Goal: Task Accomplishment & Management: Manage account settings

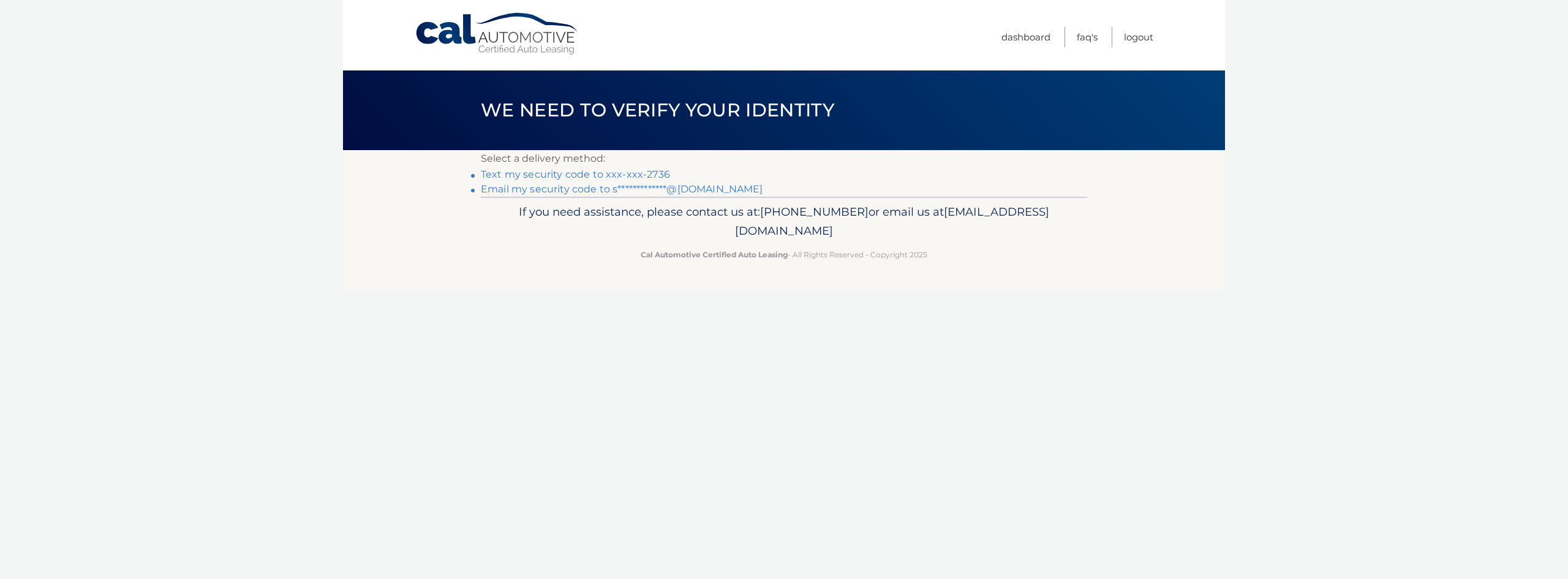
click at [611, 170] on link "Text my security code to xxx-xxx-2736" at bounding box center [575, 174] width 189 height 12
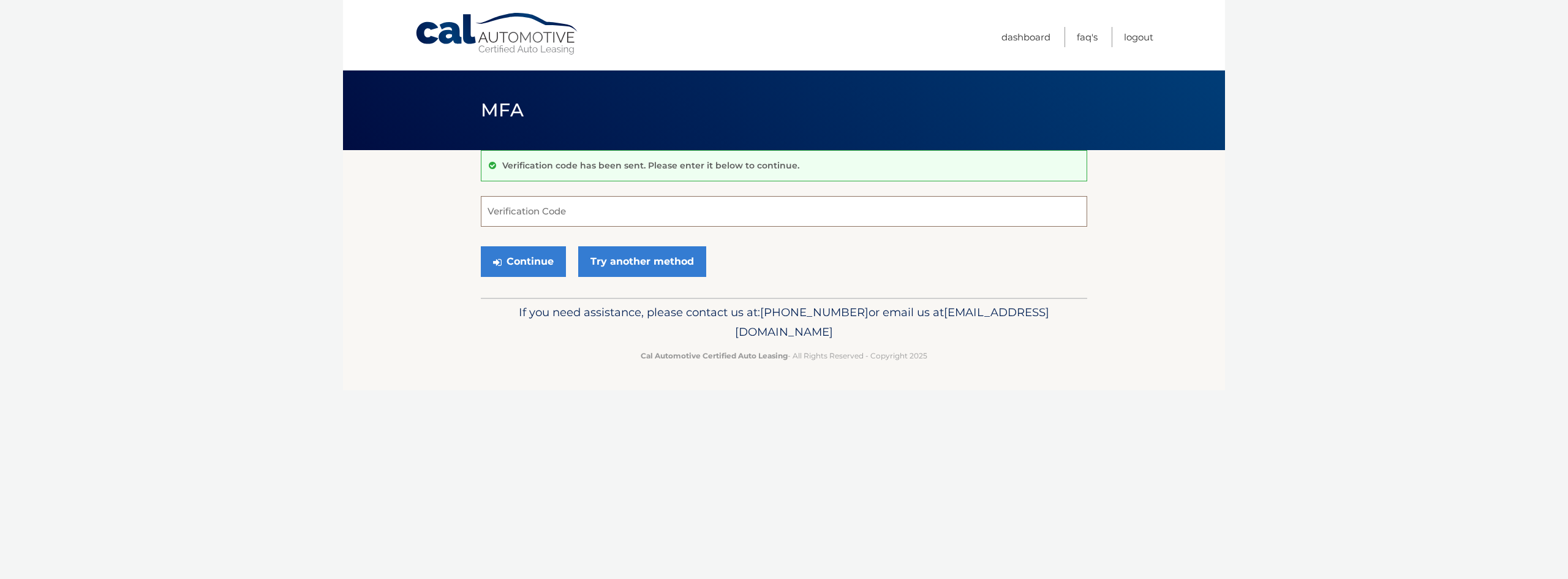
click at [614, 207] on input "Verification Code" at bounding box center [784, 210] width 607 height 31
type input "168166"
click at [528, 257] on button "Continue" at bounding box center [523, 261] width 85 height 31
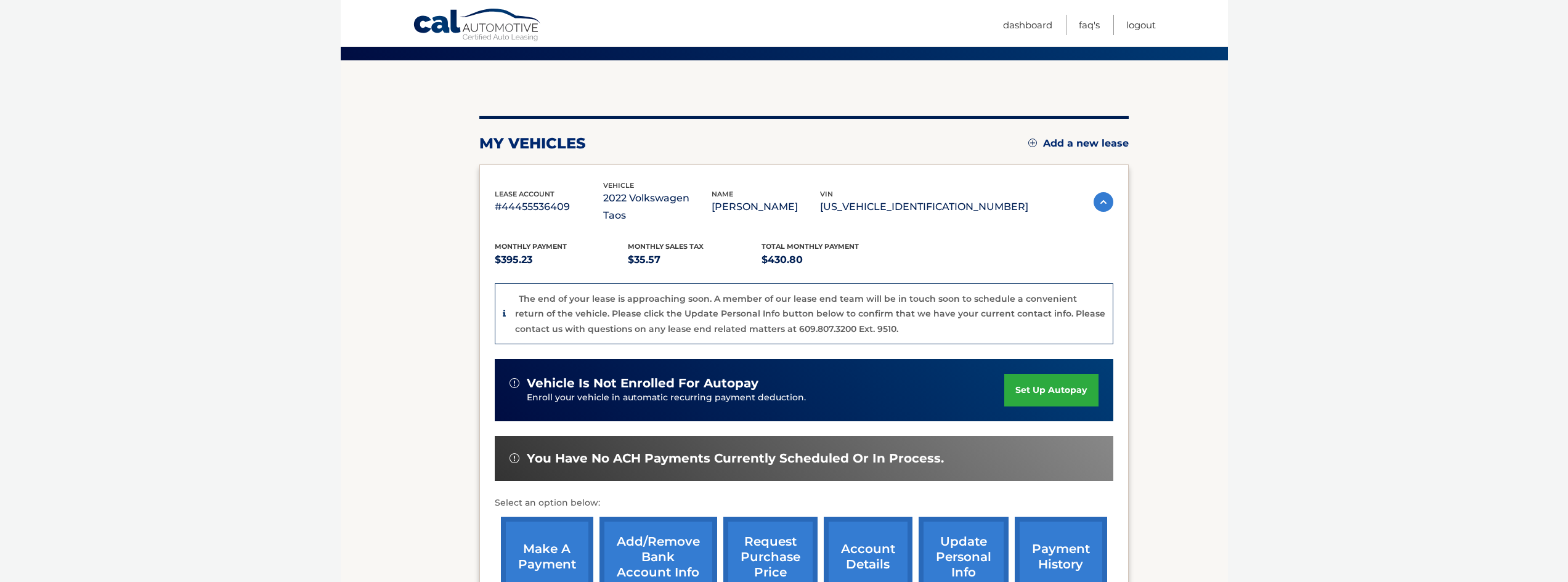
scroll to position [123, 0]
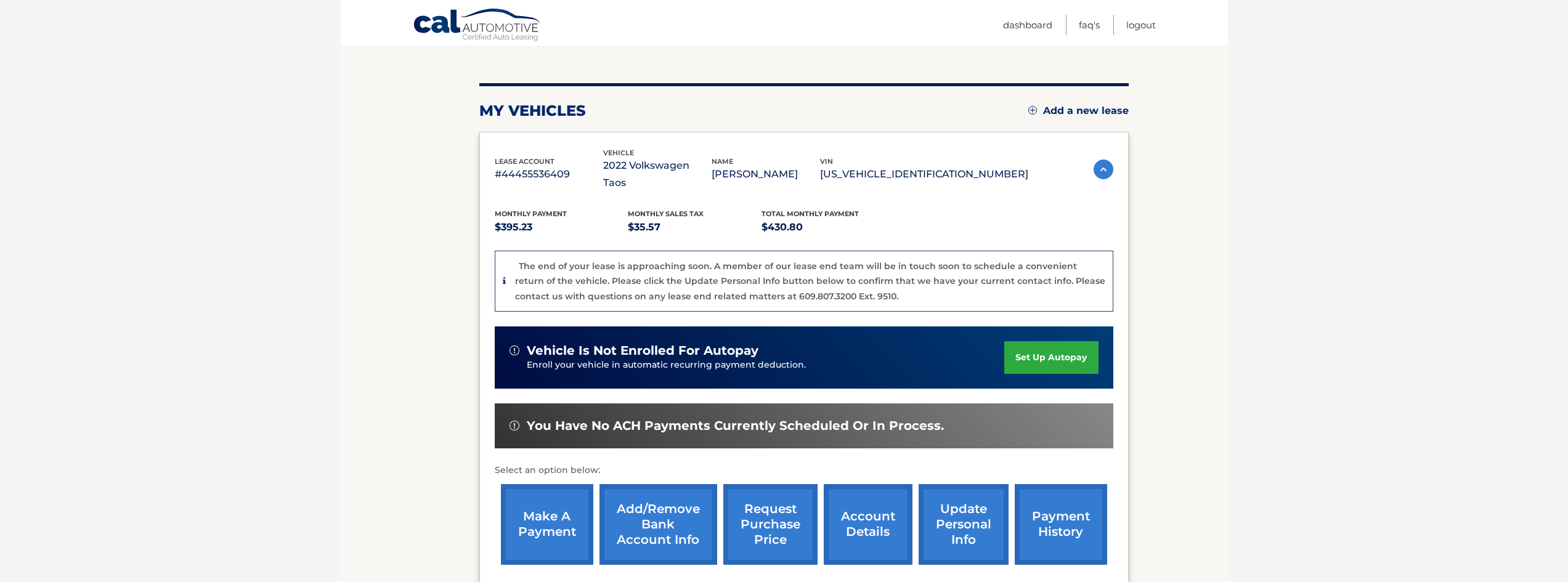
click at [523, 509] on link "make a payment" at bounding box center [546, 524] width 92 height 81
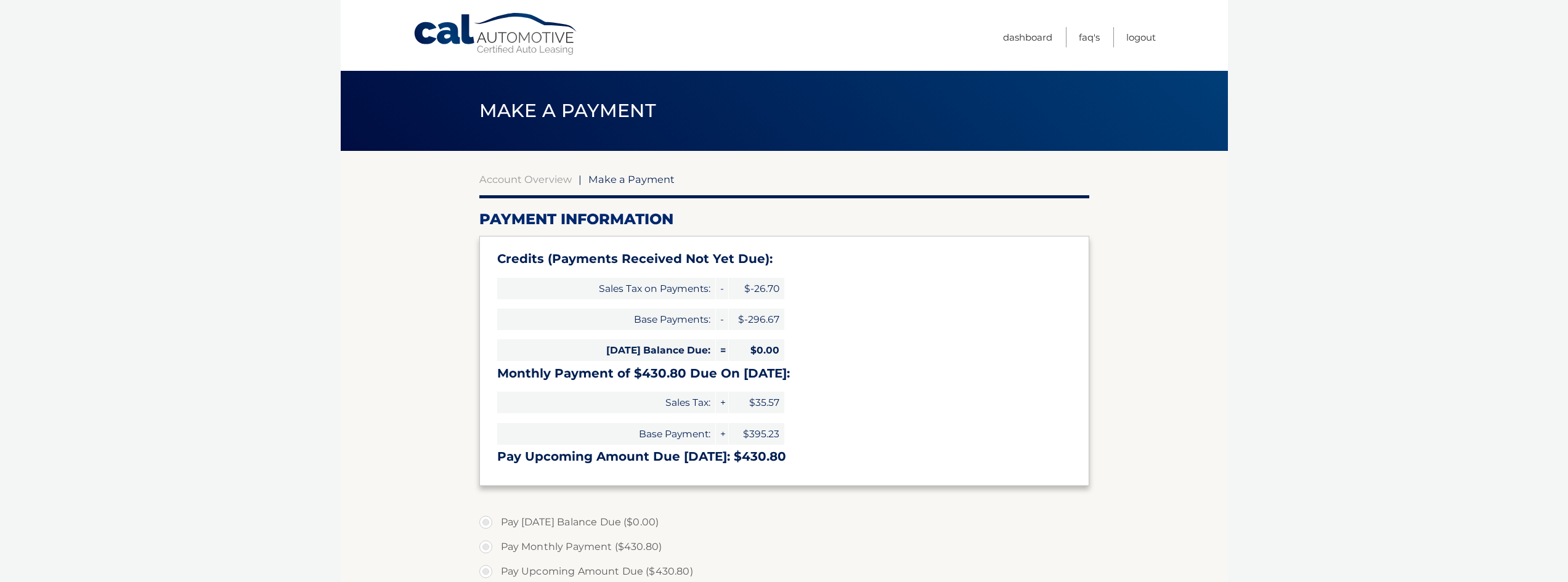
select select "MmQ5YjQxNGUtZWEwOC00YzJjLWE4ZDEtYmZlNzRiZTI1OWFl"
click at [1134, 38] on link "Logout" at bounding box center [1141, 37] width 30 height 20
